Goal: Task Accomplishment & Management: Manage account settings

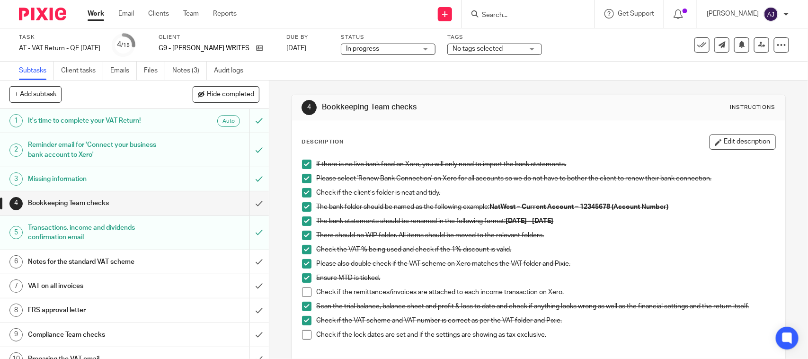
click at [524, 96] on div "4 Bookkeeping Team checks Instructions" at bounding box center [538, 107] width 493 height 25
click at [303, 294] on span at bounding box center [306, 291] width 9 height 9
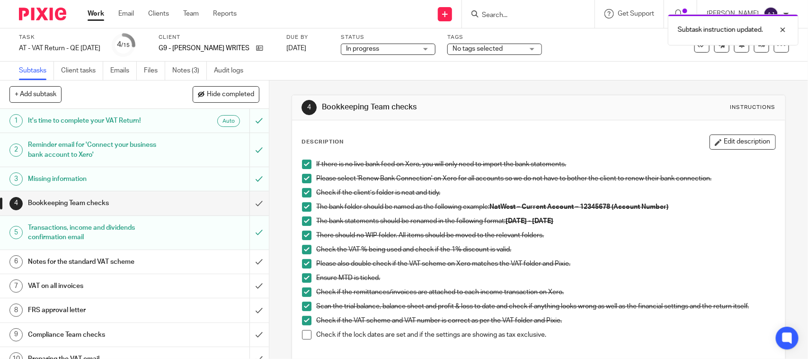
click at [303, 336] on span at bounding box center [306, 334] width 9 height 9
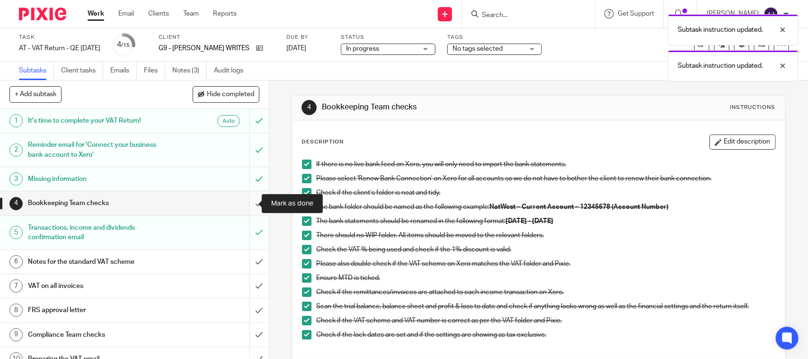
click at [249, 202] on input "submit" at bounding box center [134, 203] width 269 height 24
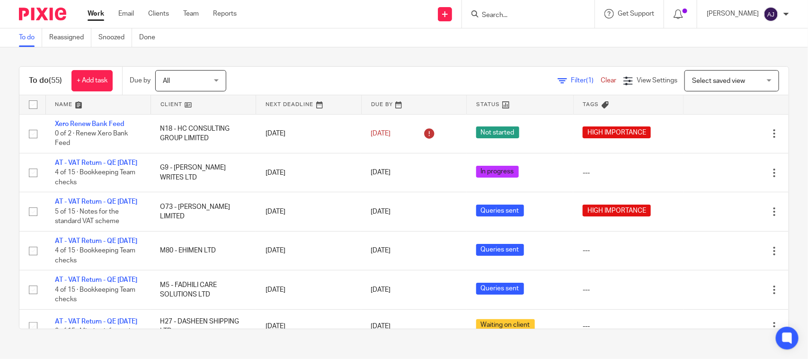
click at [457, 53] on div "To do (55) + Add task Due by All All Today Tomorrow This week Next week This mo…" at bounding box center [404, 197] width 808 height 301
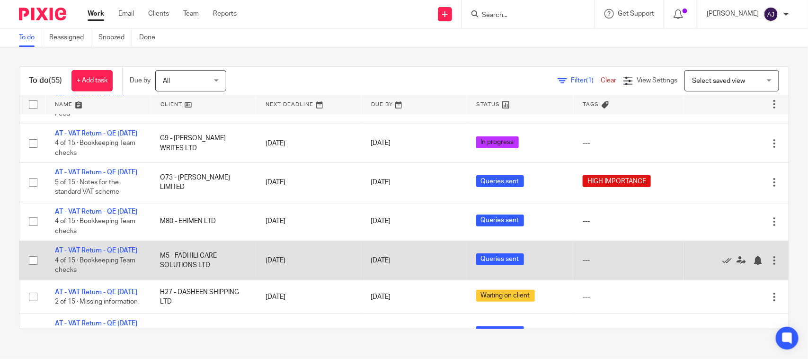
scroll to position [0, 0]
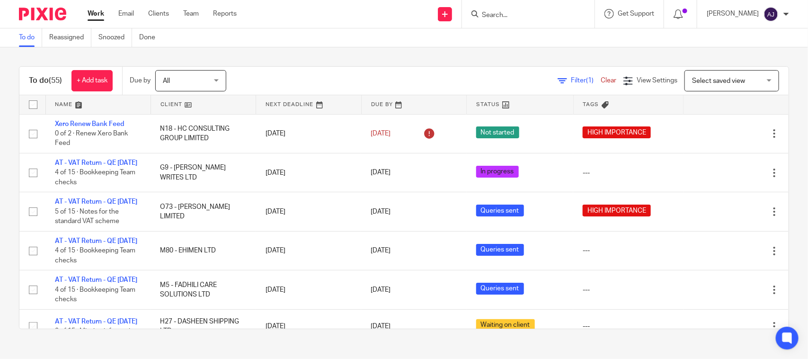
click at [353, 72] on div "Filter (1) Clear View Settings View Settings (1) Filters Clear Save Manage save…" at bounding box center [516, 80] width 546 height 21
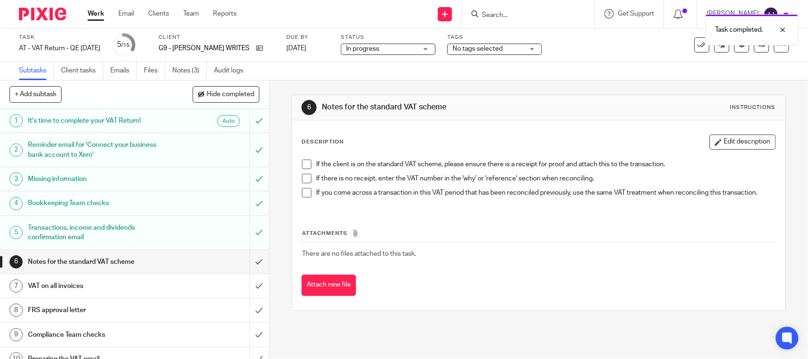
click at [302, 162] on span at bounding box center [306, 164] width 9 height 9
click at [310, 185] on li "If there is no receipt, enter the VAT number in the 'why' or 'reference' sectio…" at bounding box center [538, 181] width 473 height 14
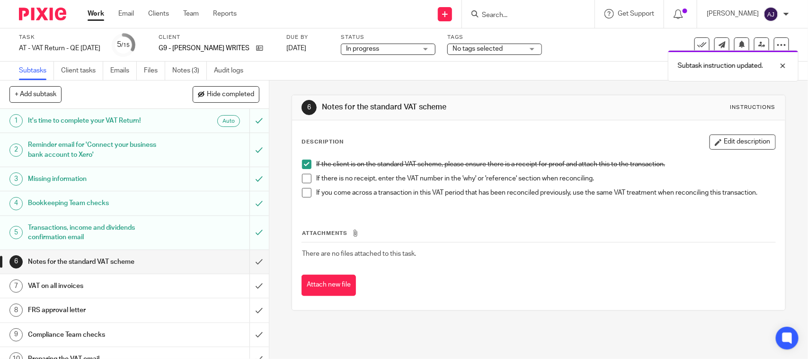
click at [305, 181] on span at bounding box center [306, 178] width 9 height 9
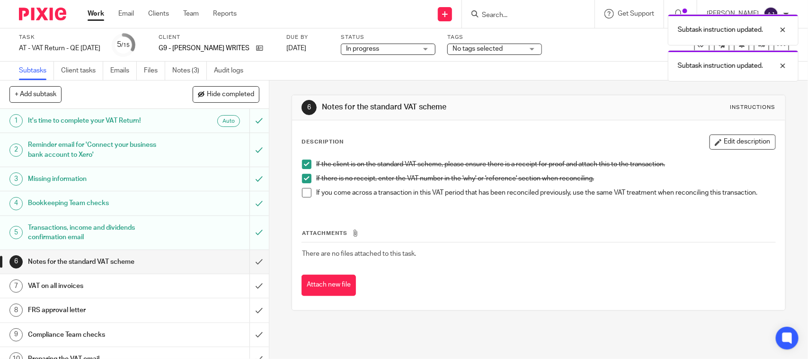
click at [304, 193] on span at bounding box center [306, 192] width 9 height 9
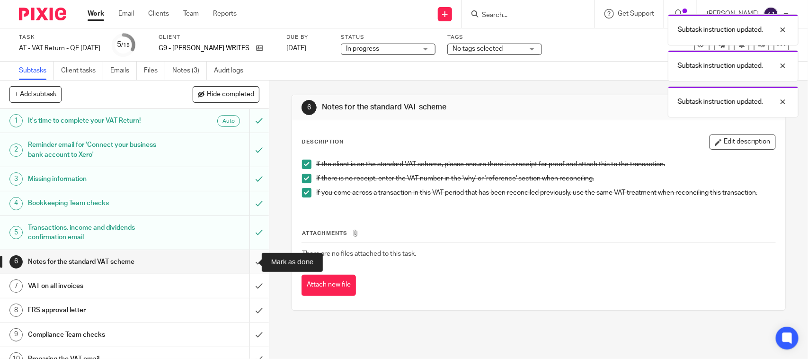
click at [245, 264] on input "submit" at bounding box center [134, 262] width 269 height 24
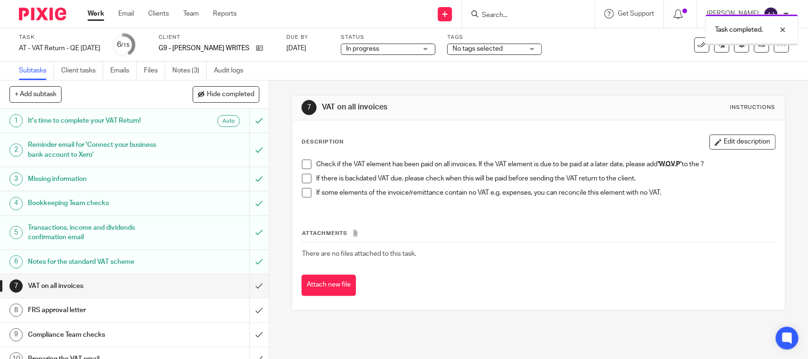
click at [303, 166] on span at bounding box center [306, 164] width 9 height 9
click at [302, 180] on span at bounding box center [306, 178] width 9 height 9
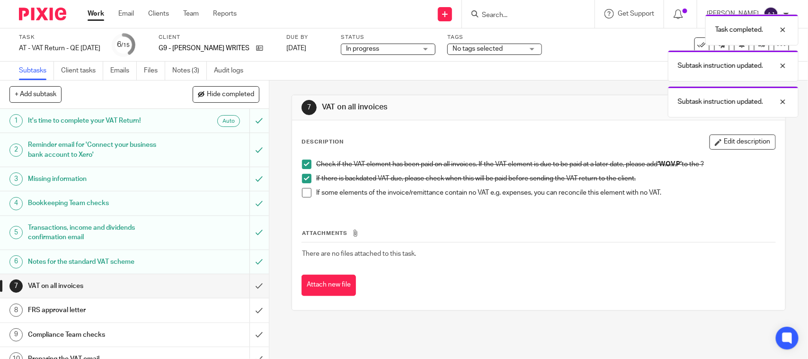
click at [302, 190] on span at bounding box center [306, 192] width 9 height 9
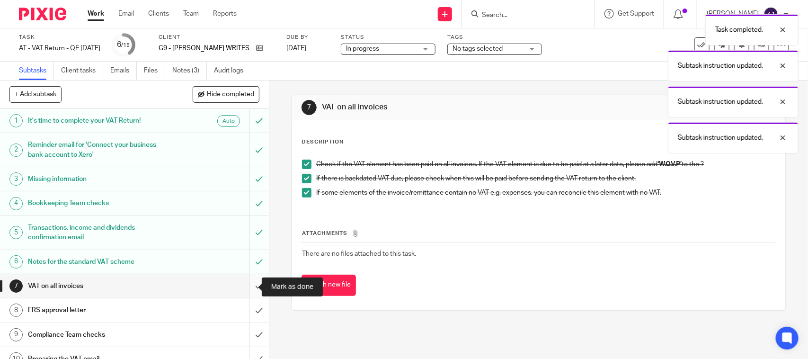
click at [240, 285] on input "submit" at bounding box center [134, 286] width 269 height 24
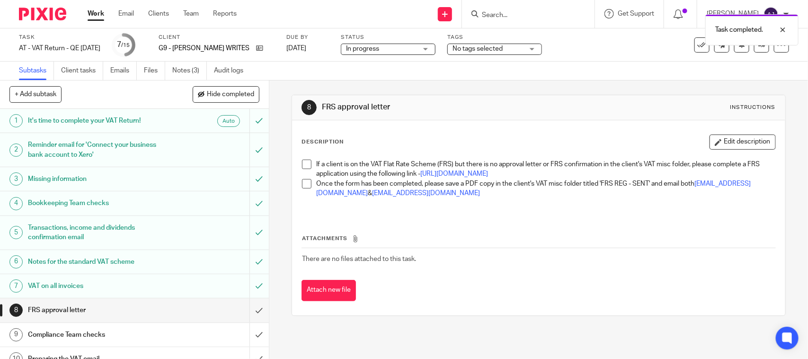
click at [303, 163] on span at bounding box center [306, 164] width 9 height 9
click at [302, 188] on span at bounding box center [306, 183] width 9 height 9
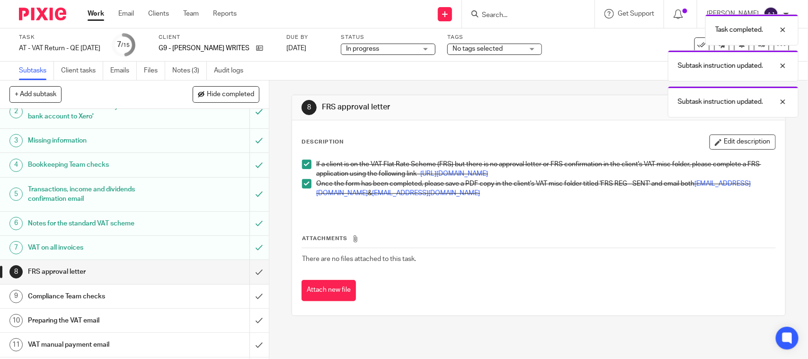
scroll to position [59, 0]
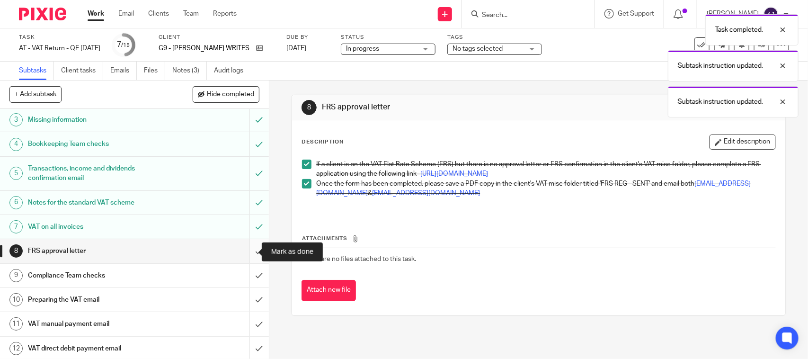
click at [242, 250] on input "submit" at bounding box center [134, 251] width 269 height 24
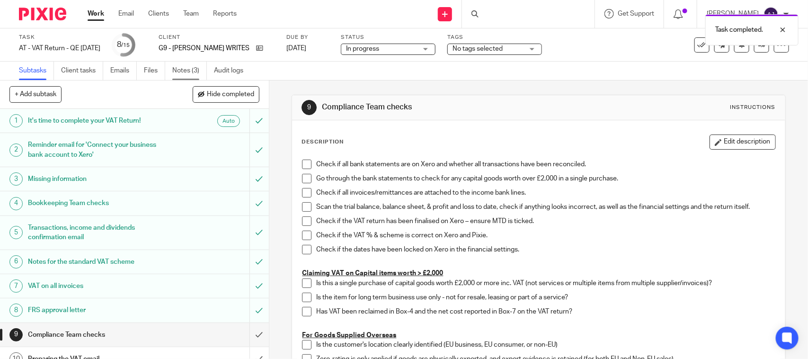
click at [189, 70] on link "Notes (3)" at bounding box center [189, 71] width 35 height 18
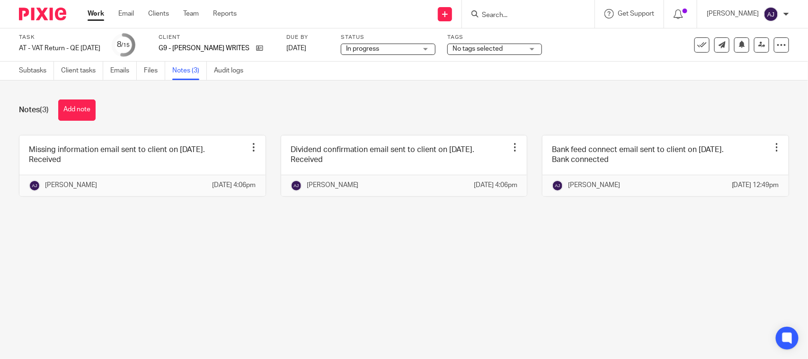
click at [444, 249] on main "Task AT - VAT Return - QE 31-07-2025 Save AT - VAT Return - QE 31-07-2025 8 /15…" at bounding box center [404, 179] width 808 height 359
click at [394, 60] on div "Task AT - VAT Return - QE 31-07-2025 Save AT - VAT Return - QE 31-07-2025 8 /15…" at bounding box center [404, 44] width 808 height 33
click at [394, 55] on div "Status In progress In progress Not started You can start work In progress Queri…" at bounding box center [388, 45] width 95 height 23
click at [394, 52] on span "In progress" at bounding box center [381, 49] width 71 height 10
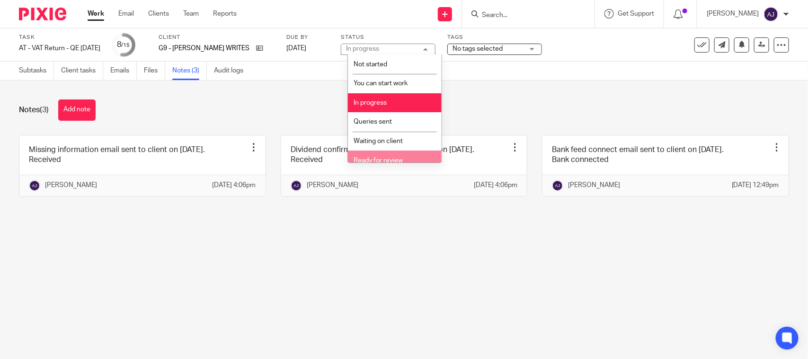
click at [394, 154] on li "Ready for review" at bounding box center [395, 160] width 94 height 19
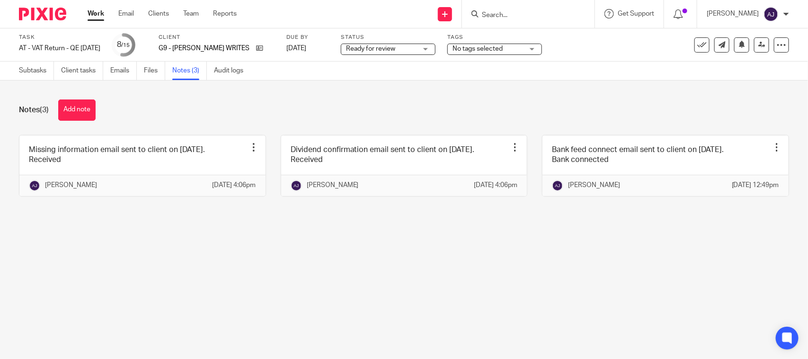
click at [456, 89] on div "Notes (3) Add note Missing information email sent to client on 19-08-2025. Rece…" at bounding box center [404, 154] width 808 height 149
click at [758, 46] on icon at bounding box center [761, 44] width 7 height 7
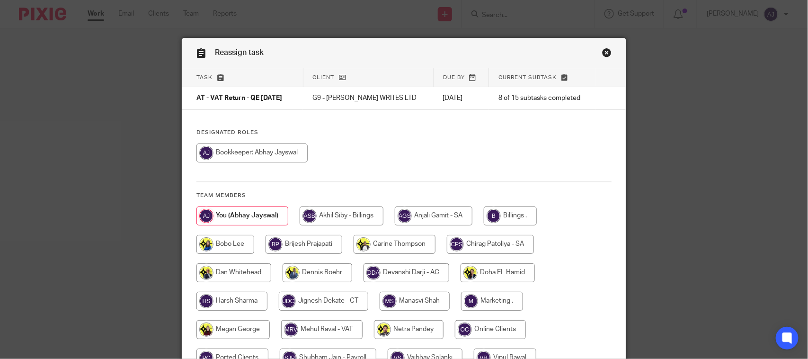
scroll to position [125, 0]
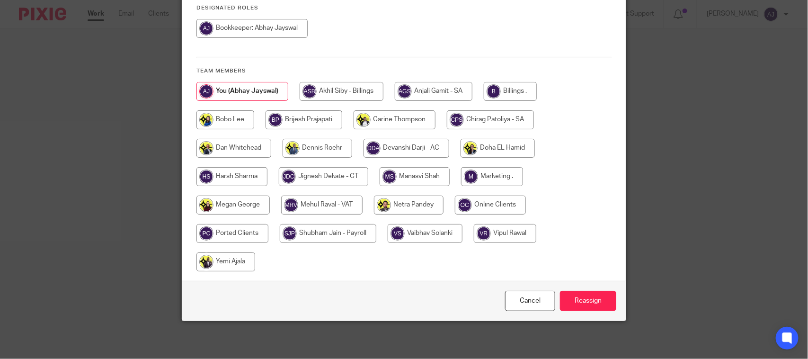
click at [301, 218] on div at bounding box center [403, 181] width 415 height 199
click at [301, 205] on input "radio" at bounding box center [321, 205] width 81 height 19
radio input "true"
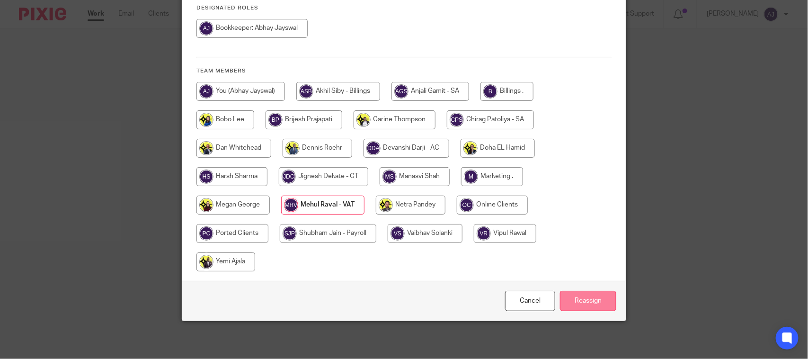
click at [588, 302] on input "Reassign" at bounding box center [588, 301] width 56 height 20
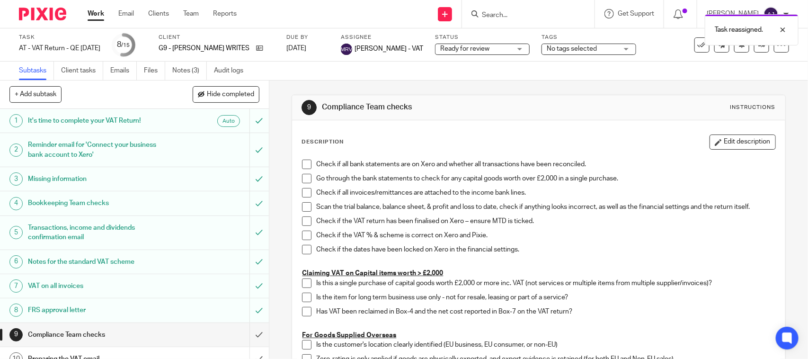
scroll to position [59, 0]
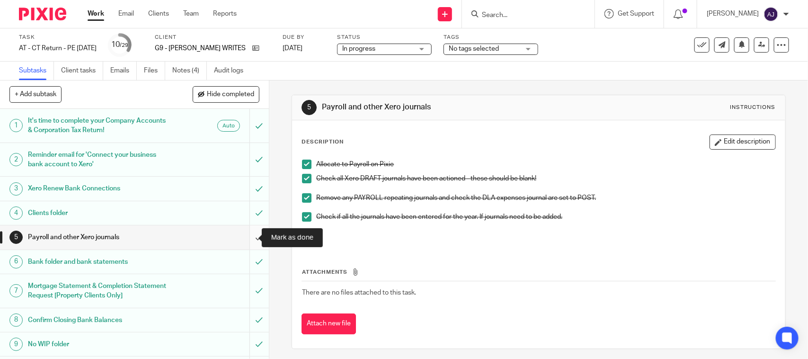
click at [244, 242] on input "submit" at bounding box center [134, 237] width 269 height 24
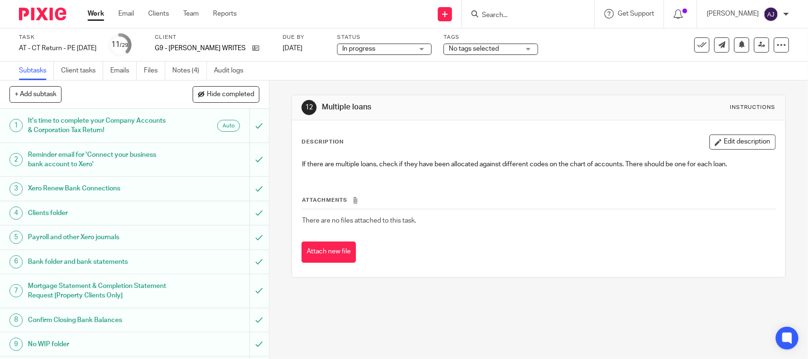
scroll to position [237, 0]
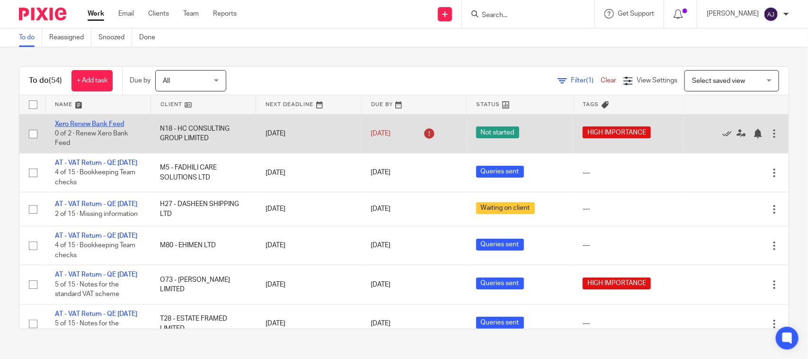
click at [106, 125] on link "Xero Renew Bank Feed" at bounding box center [89, 124] width 69 height 7
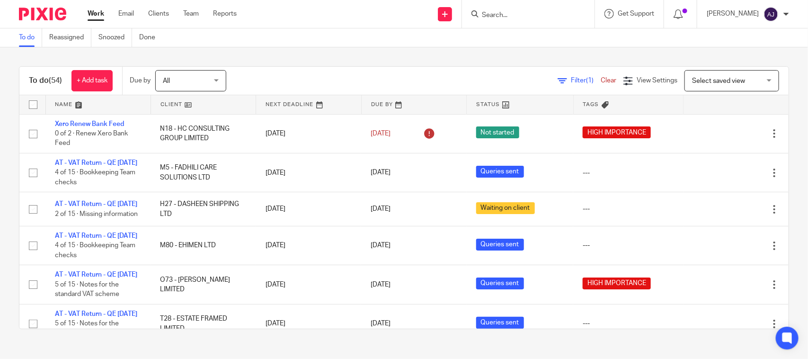
click at [278, 77] on div "Filter (1) Clear View Settings View Settings (1) Filters Clear Save Manage save…" at bounding box center [516, 80] width 546 height 21
click at [309, 60] on div "To do (54) + Add task Due by All All Today Tomorrow This week Next week This mo…" at bounding box center [404, 197] width 808 height 301
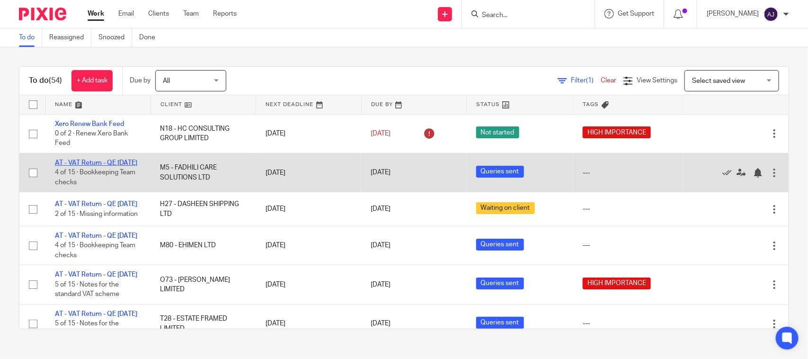
click at [107, 162] on link "AT - VAT Return - QE 31-07-2025" at bounding box center [96, 163] width 82 height 7
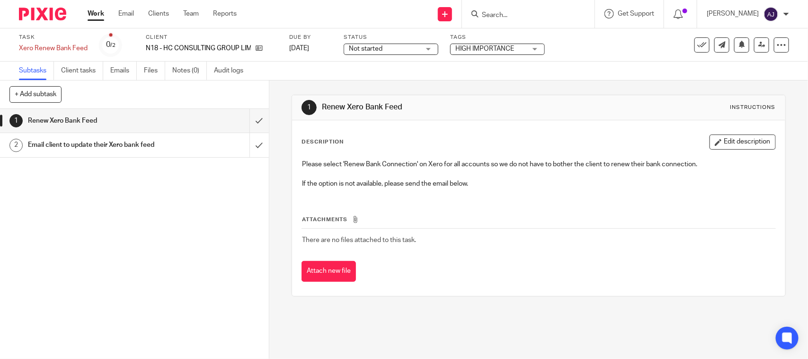
click at [179, 223] on div "1 Renew Xero Bank Feed 2 Email client to update their Xero bank feed" at bounding box center [134, 234] width 269 height 250
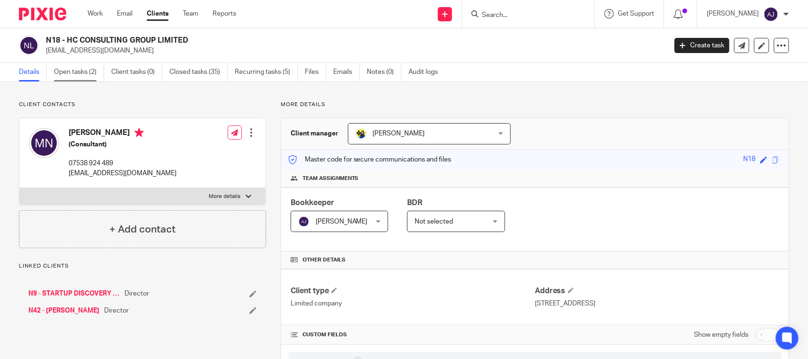
click at [81, 67] on link "Open tasks (2)" at bounding box center [79, 72] width 50 height 18
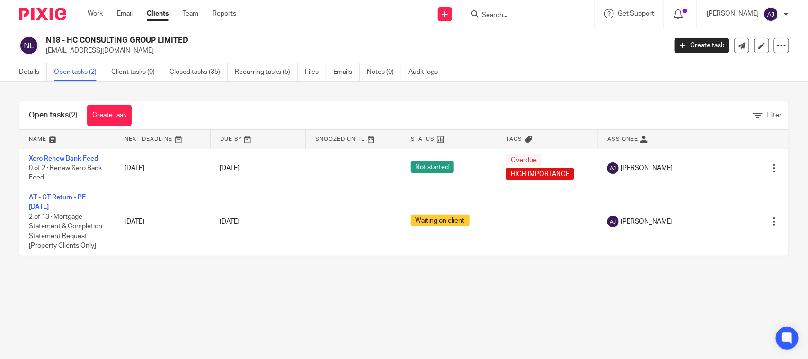
drag, startPoint x: 46, startPoint y: 39, endPoint x: 224, endPoint y: 37, distance: 177.6
click at [224, 37] on h2 "N18 - HC CONSULTING GROUP LIMITED" at bounding box center [291, 41] width 491 height 10
copy h2 "N18 - HC CONSULTING GROUP LIMITED"
click at [250, 58] on div "N18 - HC CONSULTING GROUP LIMITED mandy@investhc.com Create task Update from Co…" at bounding box center [404, 45] width 808 height 35
click at [535, 107] on div "Open tasks (2) Create task Filter" at bounding box center [403, 115] width 769 height 28
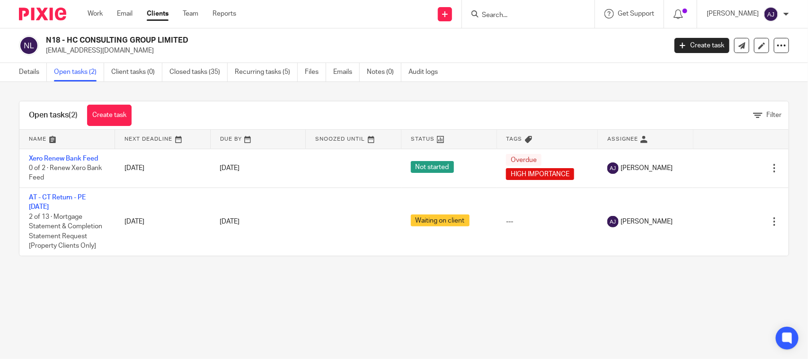
click at [525, 35] on div "N18 - HC CONSULTING GROUP LIMITED mandy@investhc.com Create task Update from Co…" at bounding box center [404, 45] width 808 height 35
